Goal: Transaction & Acquisition: Purchase product/service

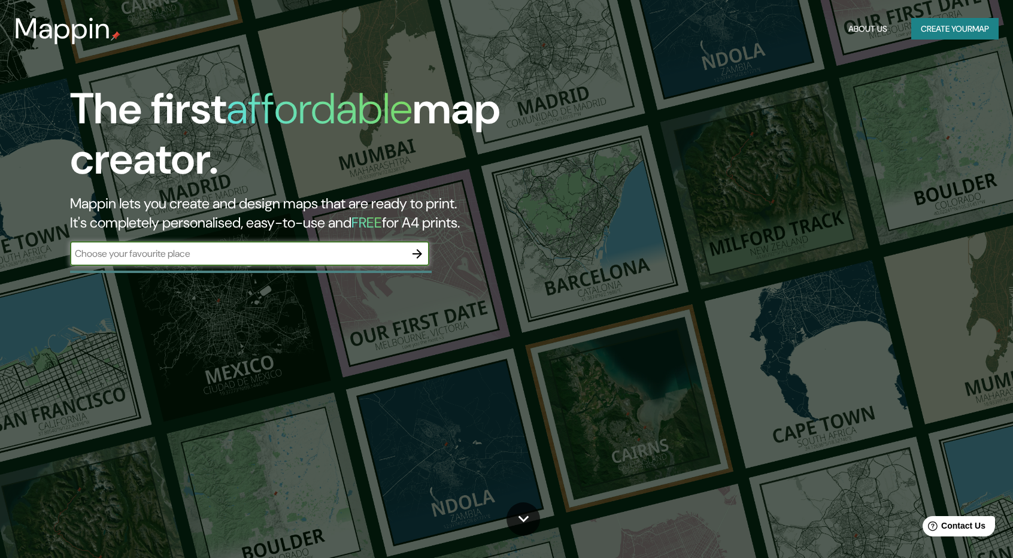
click at [170, 258] on input "text" at bounding box center [237, 254] width 335 height 14
type input "huancayo"
click at [337, 288] on div "The first affordable map creator. Mappin lets you create and design maps that a…" at bounding box center [506, 279] width 1013 height 558
click at [411, 253] on icon "button" at bounding box center [417, 254] width 14 height 14
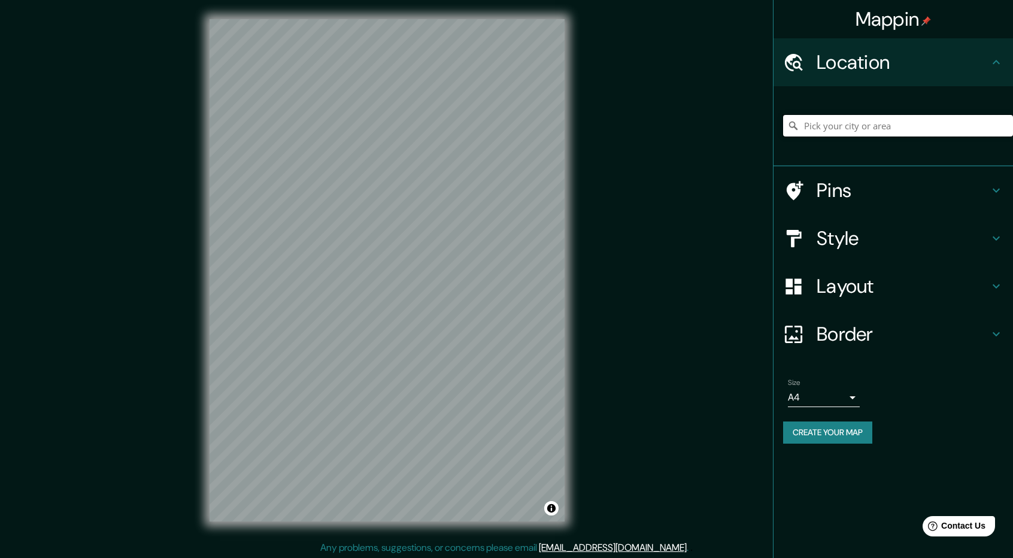
click at [838, 123] on input "Pick your city or area" at bounding box center [898, 126] width 230 height 22
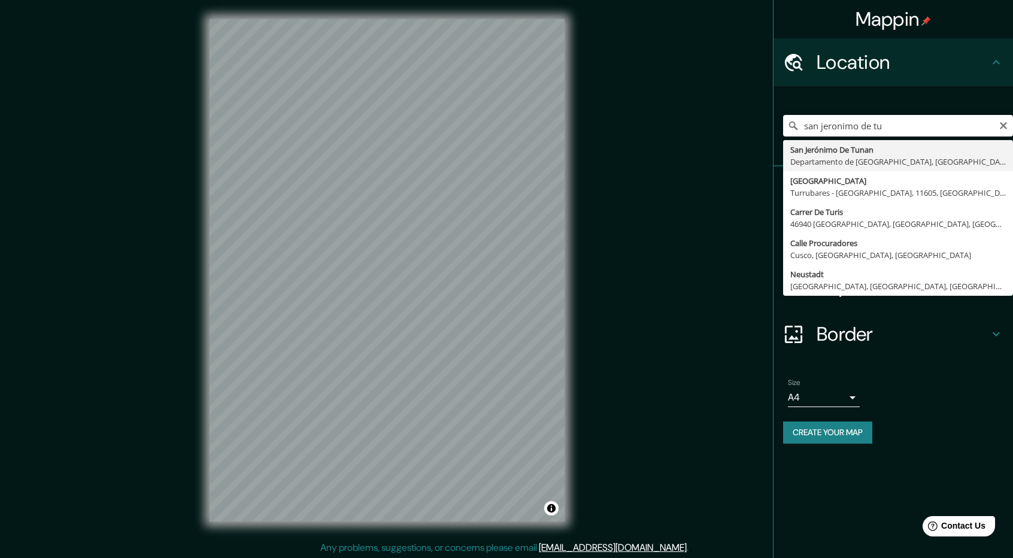
type input "San Jerónimo De Tunan, Departamento de Junín, Perú"
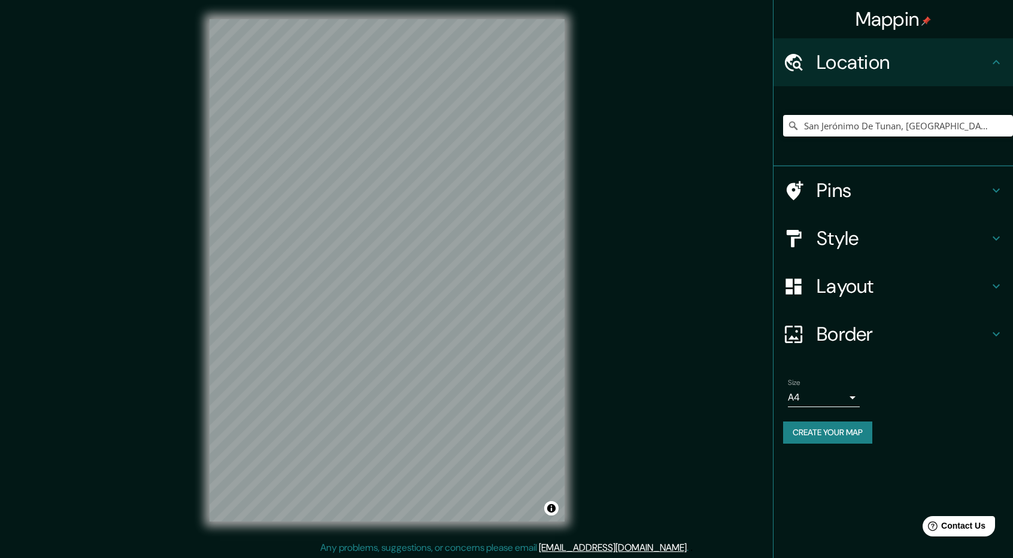
click at [815, 401] on body "Mappin Location San Jerónimo De Tunan, Departamento de Junín, Perú Pins Style L…" at bounding box center [506, 279] width 1013 height 558
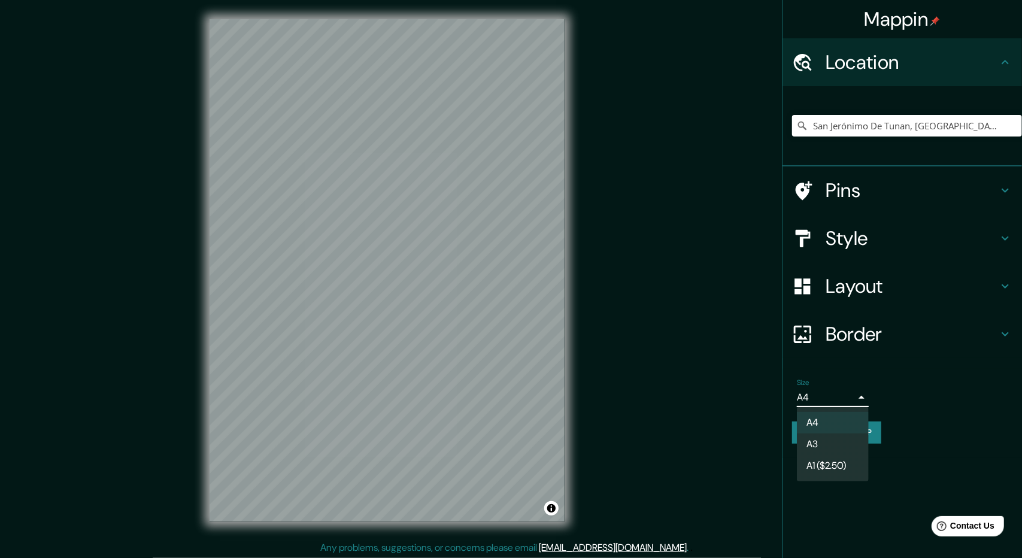
click at [824, 446] on li "A3" at bounding box center [833, 445] width 72 height 22
type input "a4"
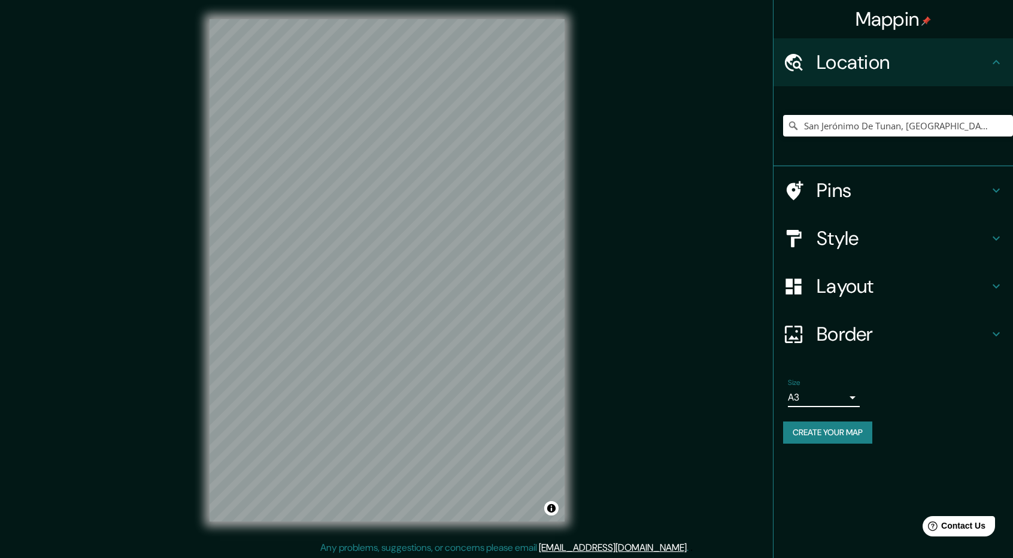
click at [864, 288] on h4 "Layout" at bounding box center [903, 286] width 173 height 24
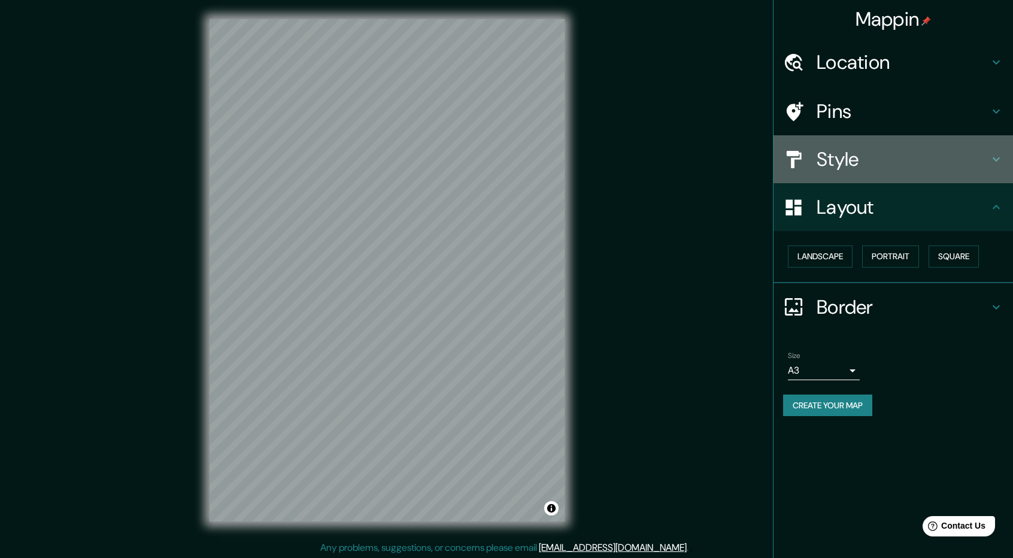
click at [885, 164] on h4 "Style" at bounding box center [903, 159] width 173 height 24
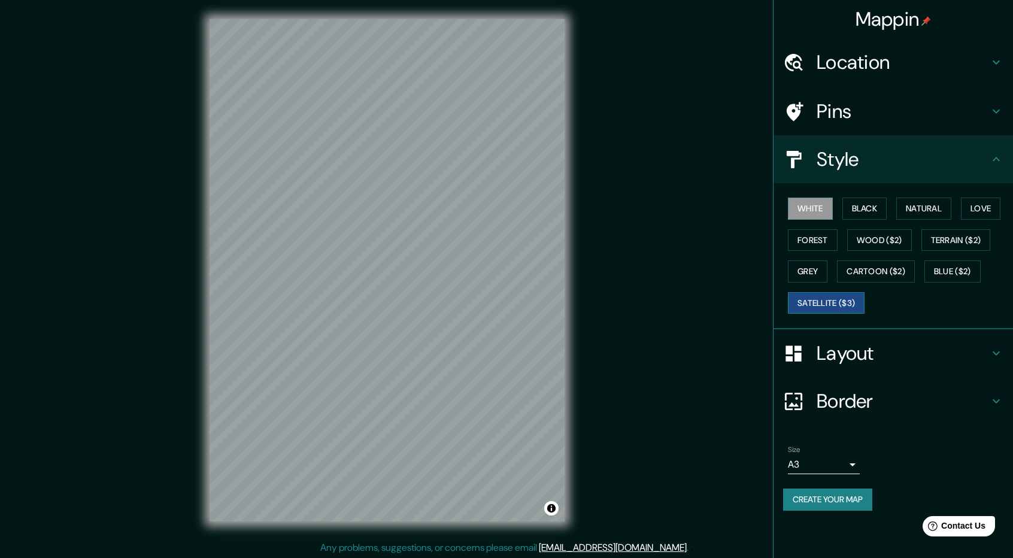
click at [844, 304] on button "Satellite ($3)" at bounding box center [826, 303] width 77 height 22
click at [874, 206] on button "Black" at bounding box center [865, 209] width 45 height 22
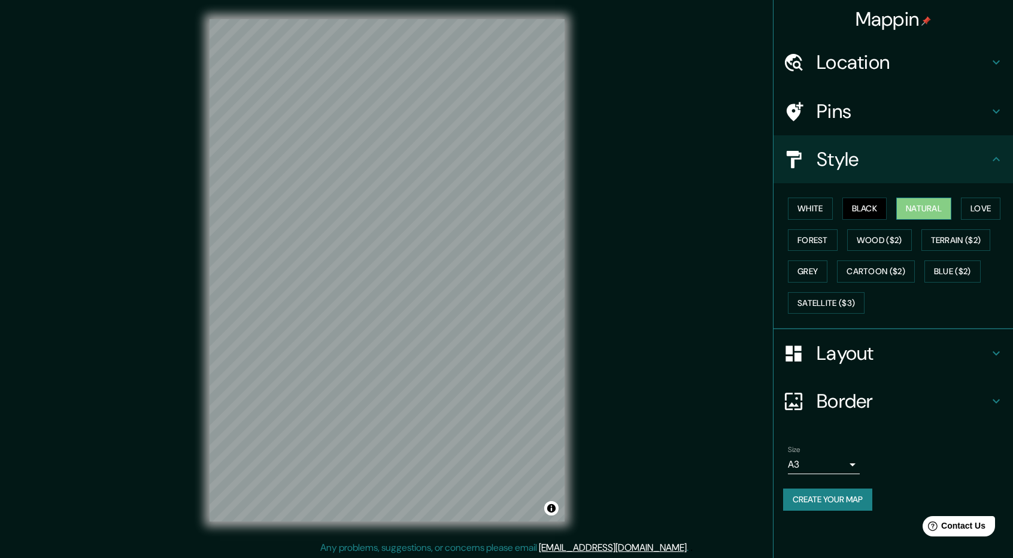
click at [909, 202] on button "Natural" at bounding box center [924, 209] width 55 height 22
click at [816, 204] on button "White" at bounding box center [810, 209] width 45 height 22
click at [987, 198] on button "Love" at bounding box center [981, 209] width 40 height 22
click at [818, 235] on button "Forest" at bounding box center [813, 240] width 50 height 22
click at [843, 499] on button "Create your map" at bounding box center [827, 500] width 89 height 22
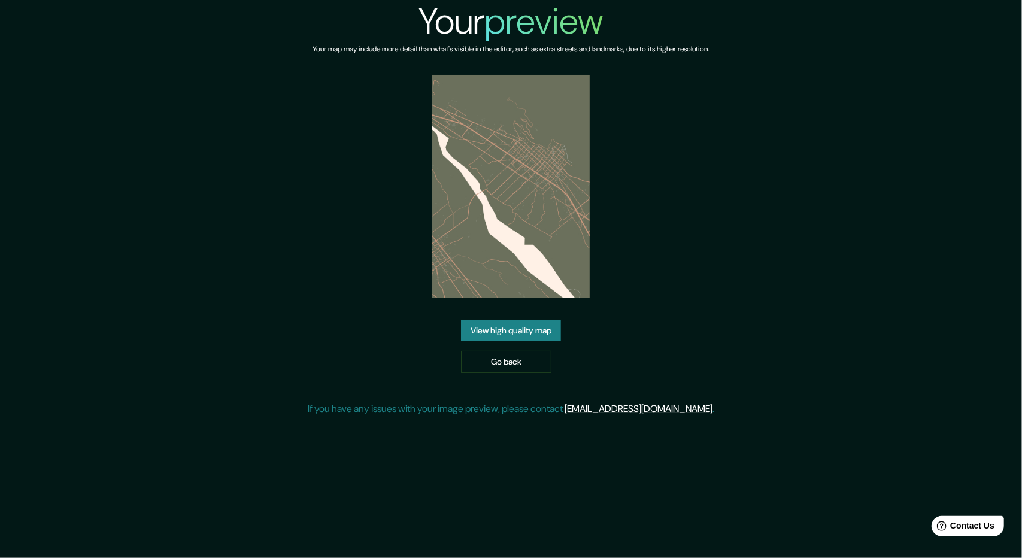
click at [536, 326] on link "View high quality map" at bounding box center [511, 331] width 100 height 22
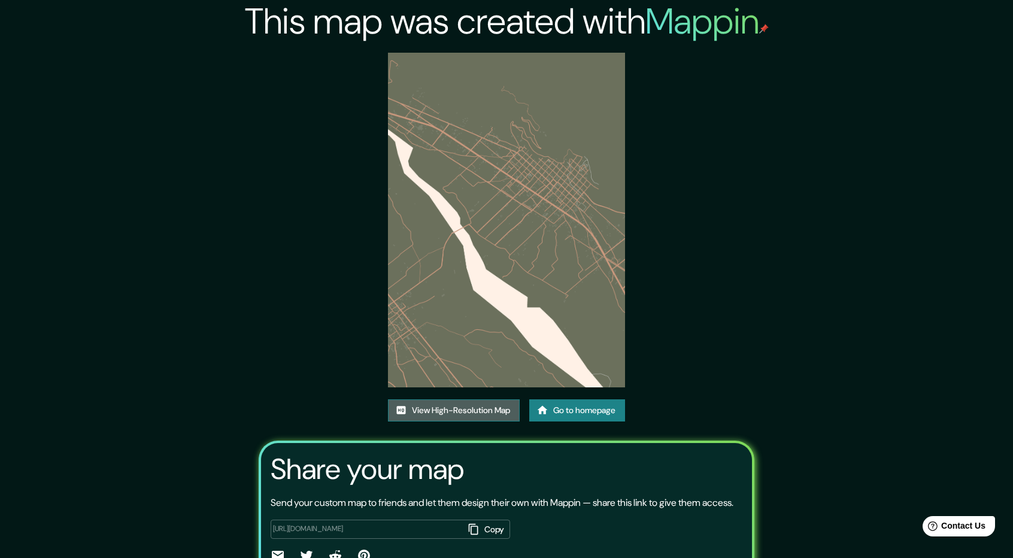
click at [468, 400] on link "View High-Resolution Map" at bounding box center [454, 411] width 132 height 22
